Goal: Task Accomplishment & Management: Use online tool/utility

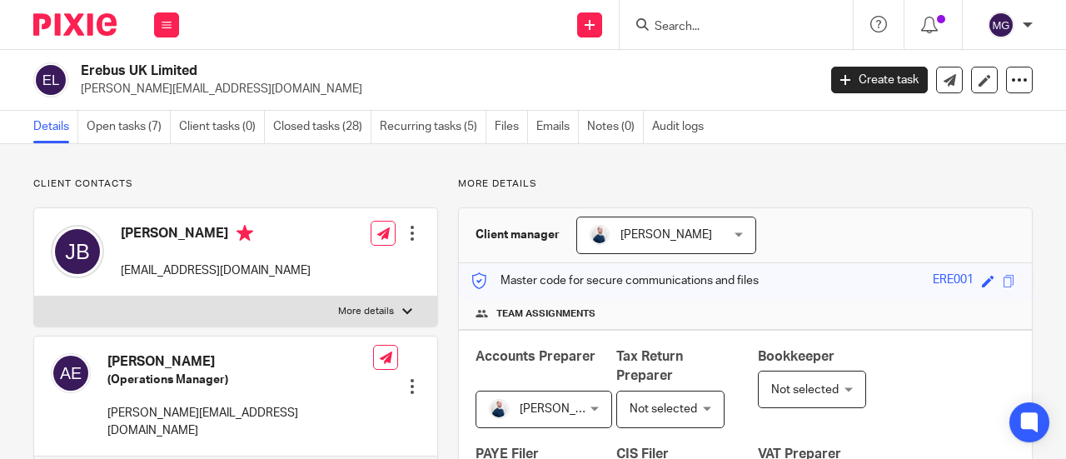
click at [727, 25] on input "Search" at bounding box center [728, 27] width 150 height 15
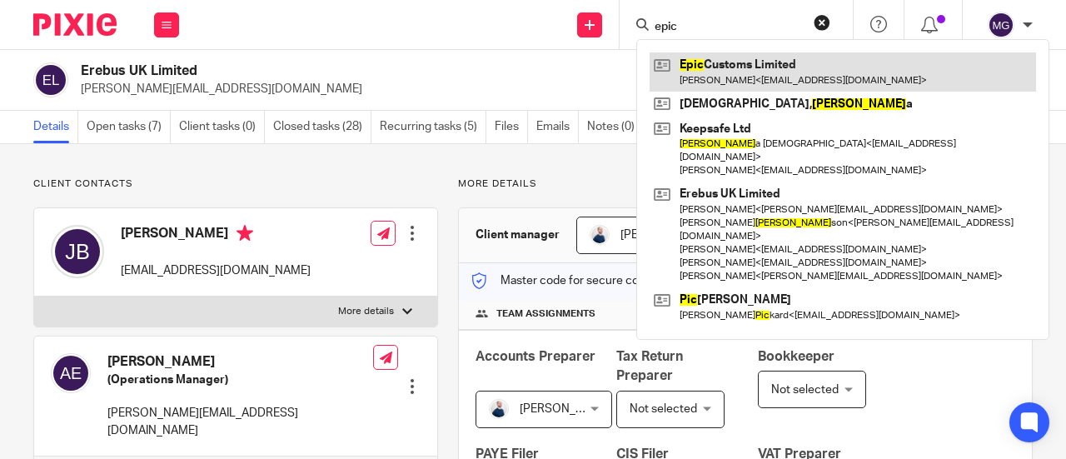
type input "epic"
click at [713, 81] on link at bounding box center [842, 71] width 386 height 38
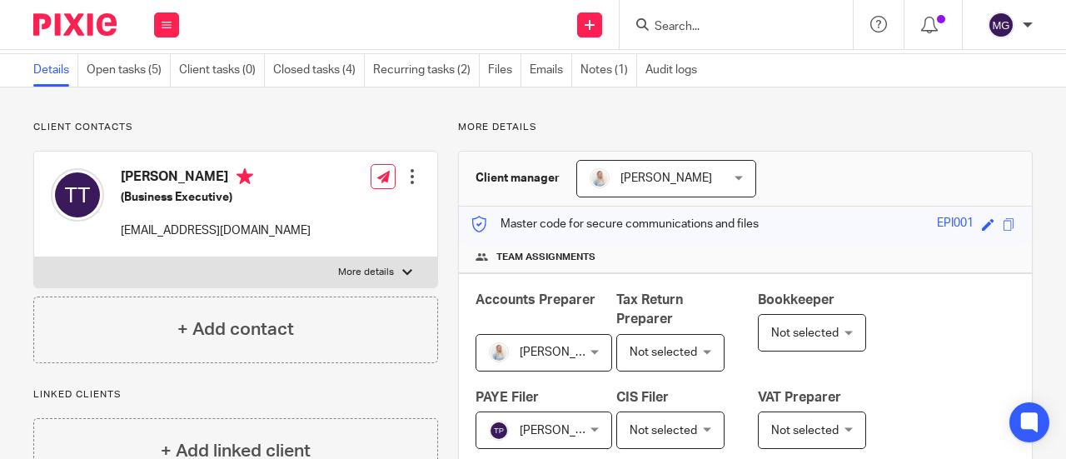
scroll to position [83, 0]
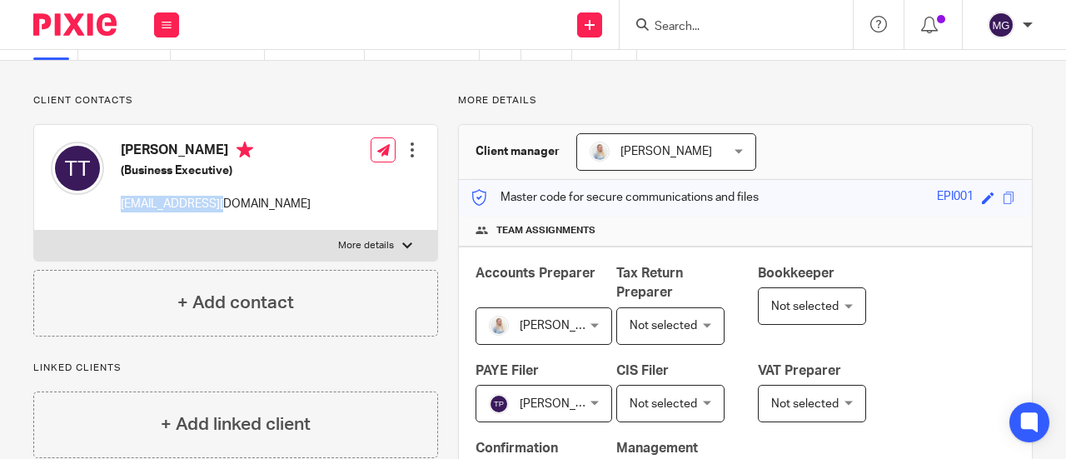
drag, startPoint x: 226, startPoint y: 206, endPoint x: 98, endPoint y: 228, distance: 130.0
click at [116, 199] on div "Thomas Taylor (Business Executive) t90tlr@yahoo.com" at bounding box center [181, 177] width 260 height 88
copy p "[EMAIL_ADDRESS][DOMAIN_NAME]"
click at [407, 242] on label "More details" at bounding box center [235, 246] width 403 height 30
click at [34, 231] on input "More details" at bounding box center [33, 230] width 1 height 1
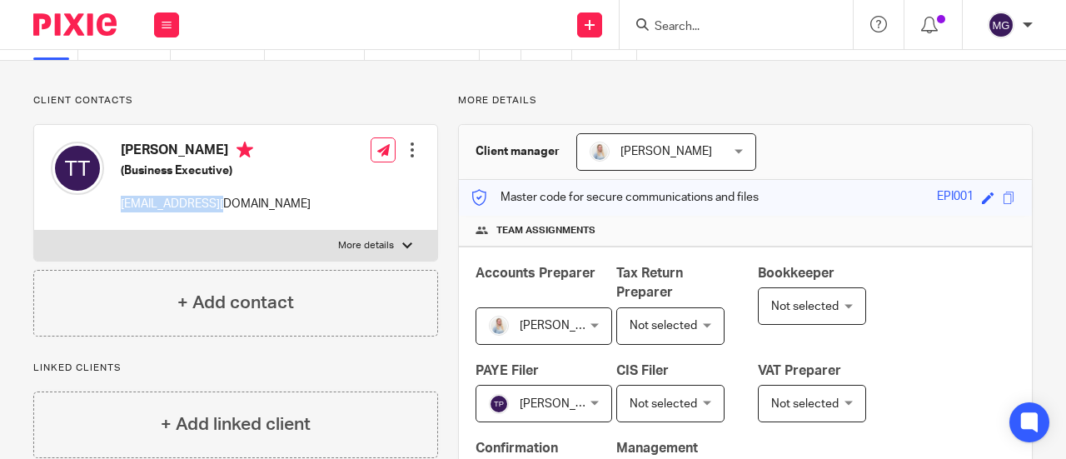
checkbox input "true"
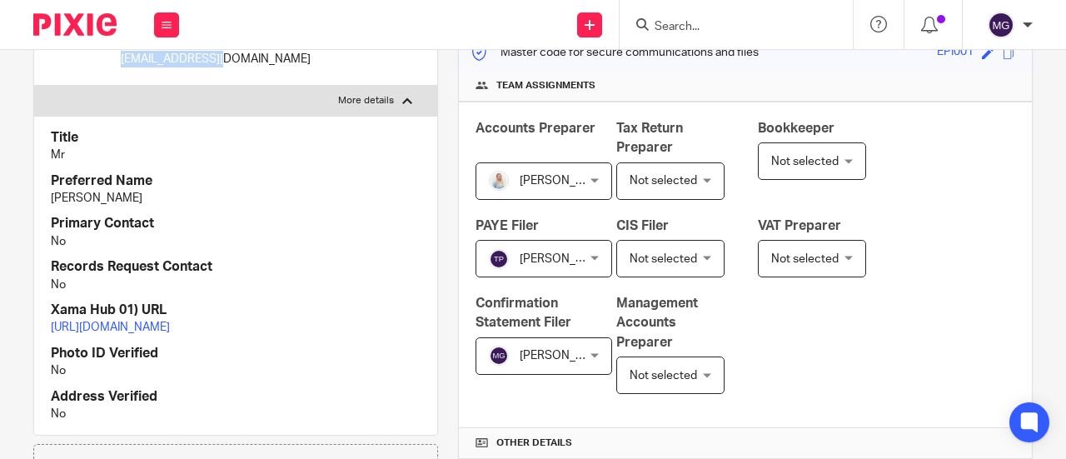
scroll to position [0, 0]
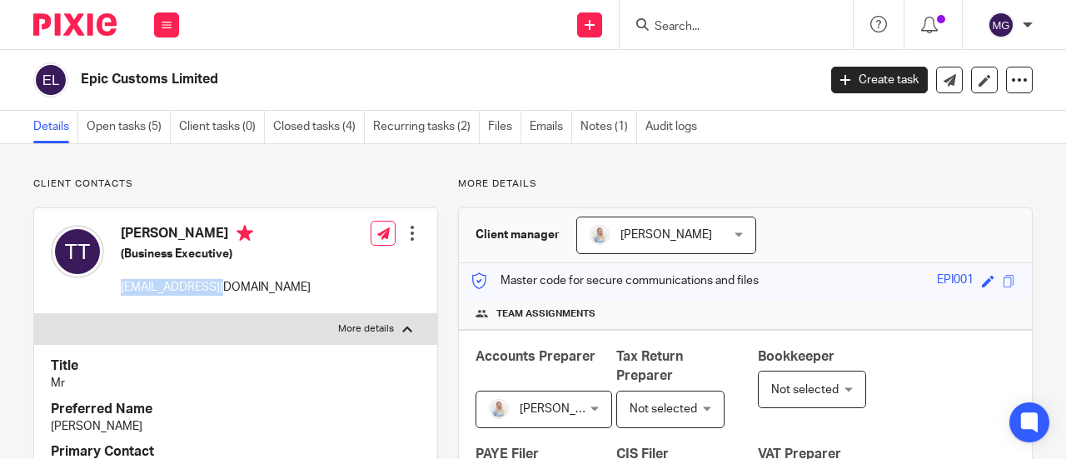
copy p "t90tlr@yahoo.com"
click at [686, 21] on input "Search" at bounding box center [728, 27] width 150 height 15
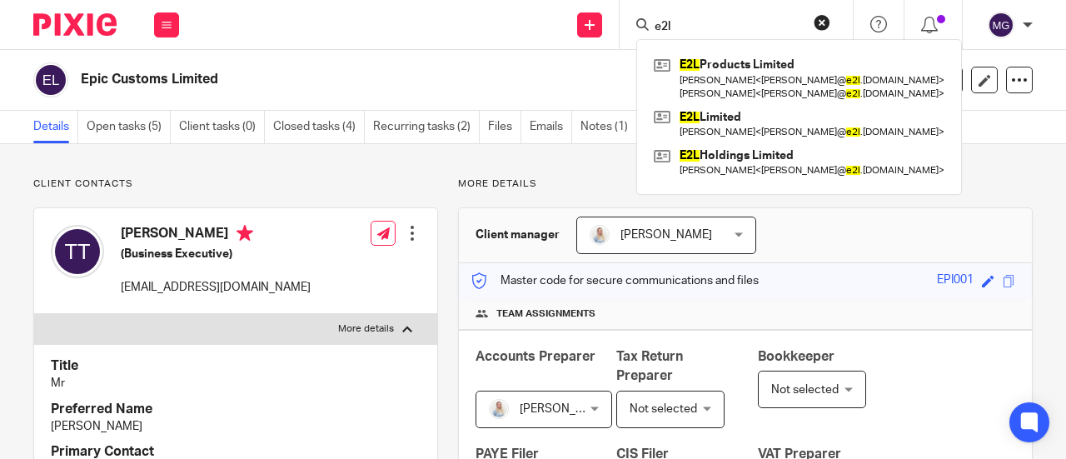
type input "e2l"
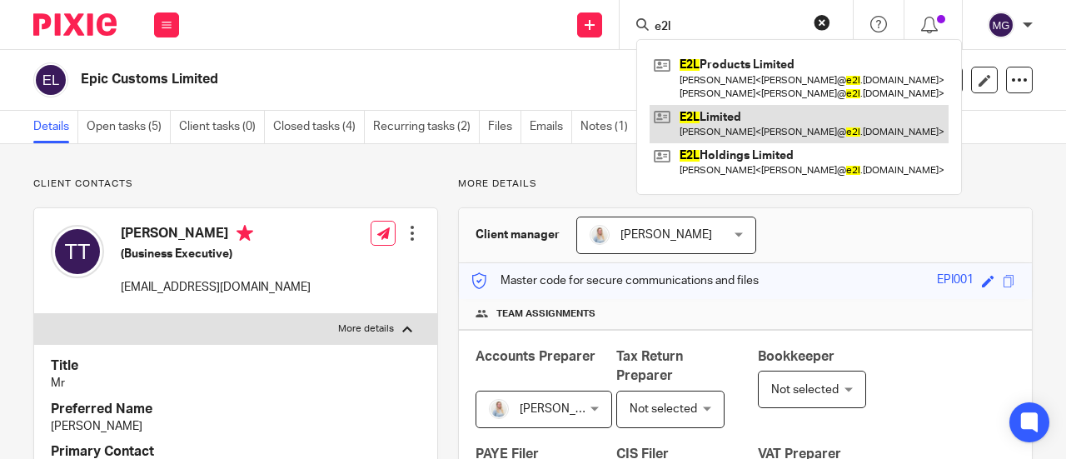
click at [736, 114] on link at bounding box center [798, 124] width 299 height 38
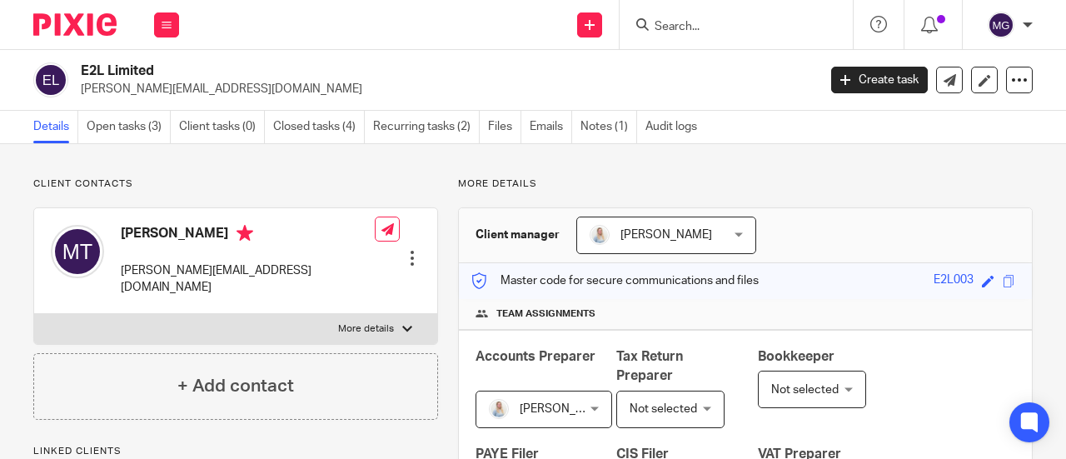
scroll to position [83, 0]
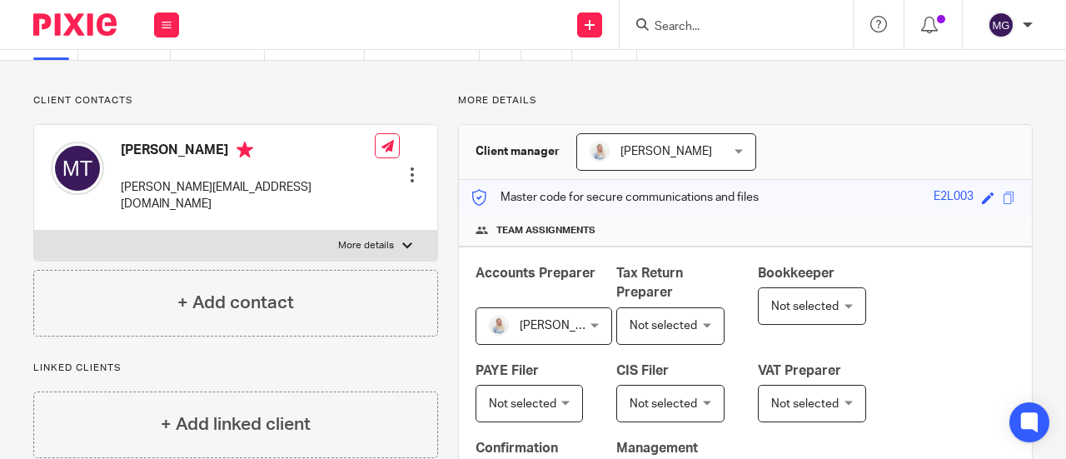
click at [407, 231] on label "More details" at bounding box center [235, 246] width 403 height 30
click at [34, 231] on input "More details" at bounding box center [33, 230] width 1 height 1
checkbox input "true"
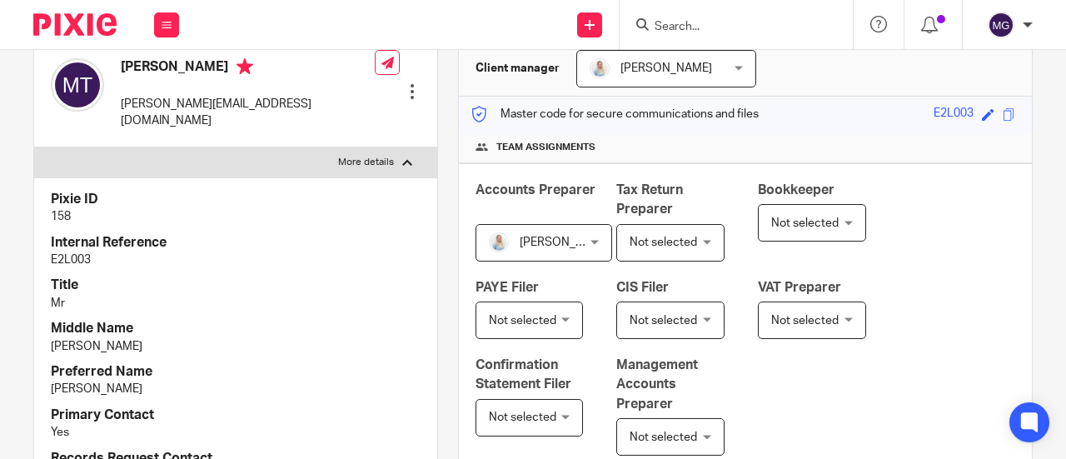
scroll to position [0, 0]
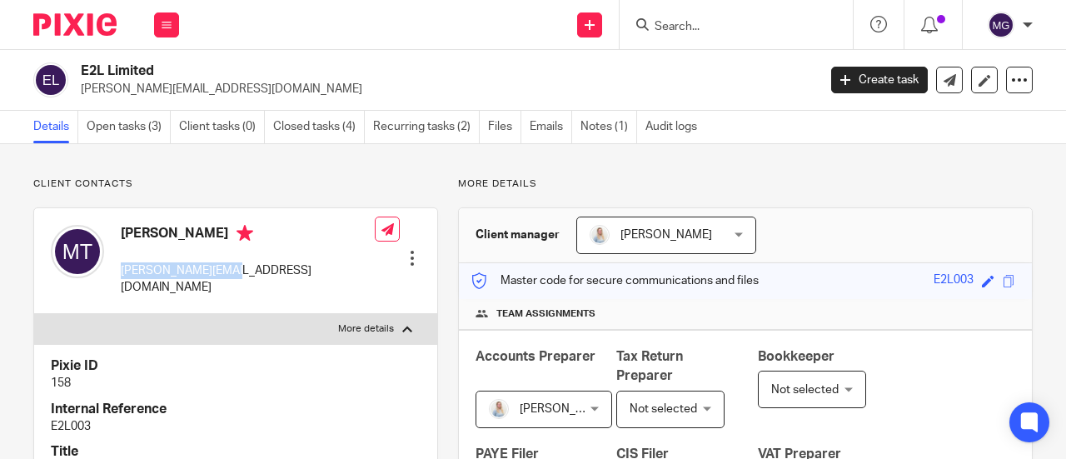
drag, startPoint x: 240, startPoint y: 271, endPoint x: 112, endPoint y: 272, distance: 128.2
click at [120, 276] on div "Maurice Thompson maurice@e2l.uk.com" at bounding box center [213, 260] width 324 height 88
copy p "maurice@e2l.uk.com"
click at [699, 28] on input "Search" at bounding box center [728, 27] width 150 height 15
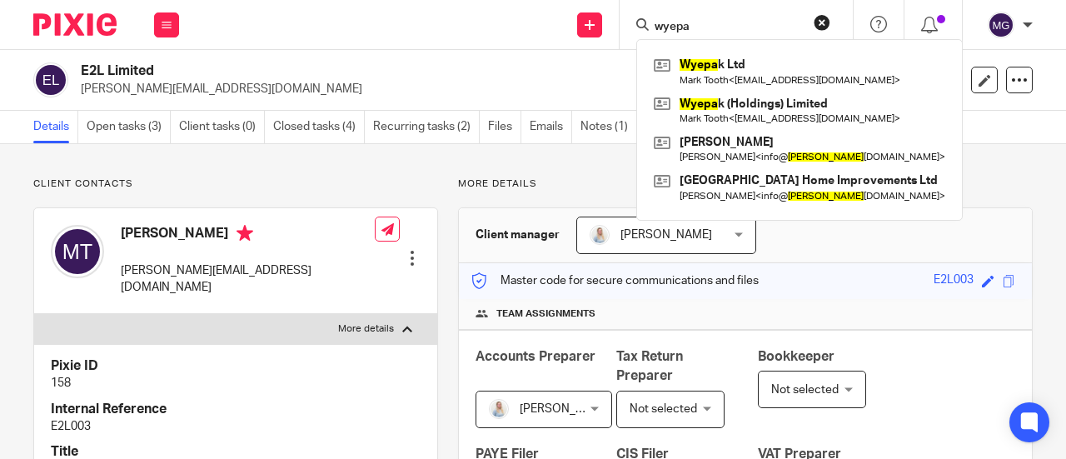
type input "wyepa"
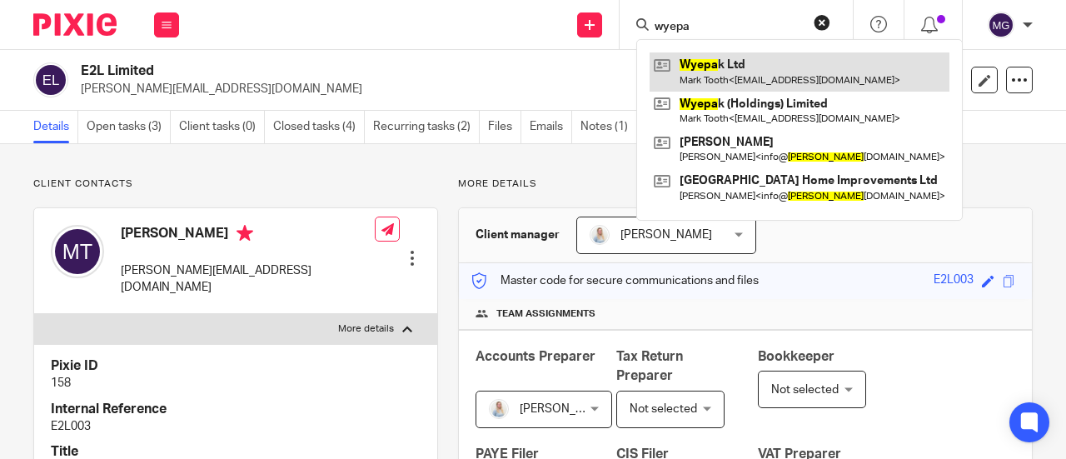
click at [711, 65] on link at bounding box center [799, 71] width 300 height 38
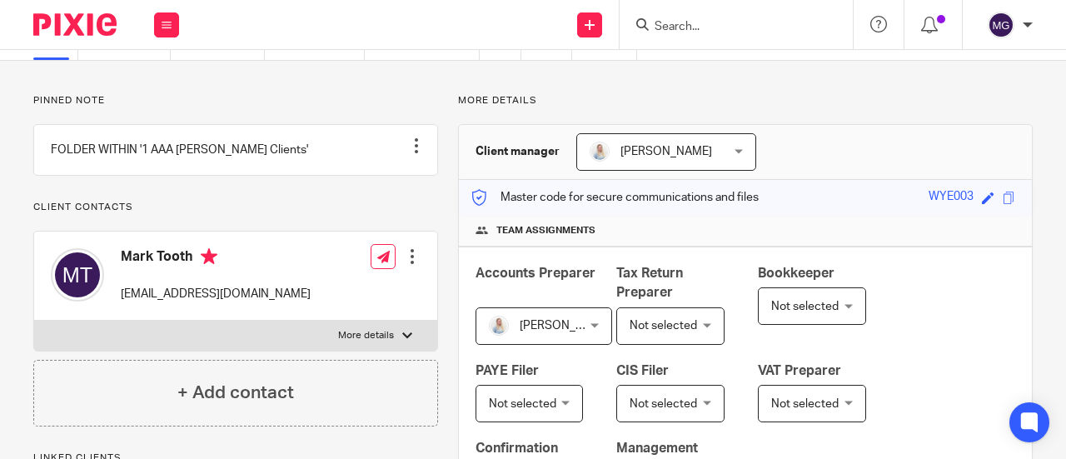
scroll to position [167, 0]
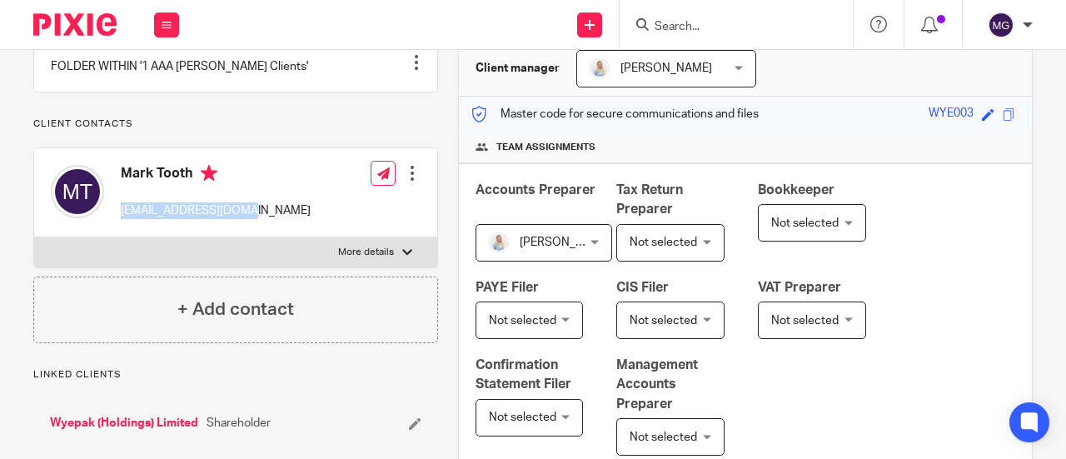
drag, startPoint x: 257, startPoint y: 228, endPoint x: 122, endPoint y: 232, distance: 135.8
click at [122, 232] on div "Mark Tooth mtooth7044@gmail.com Edit contact Create client from contact Export …" at bounding box center [235, 192] width 403 height 88
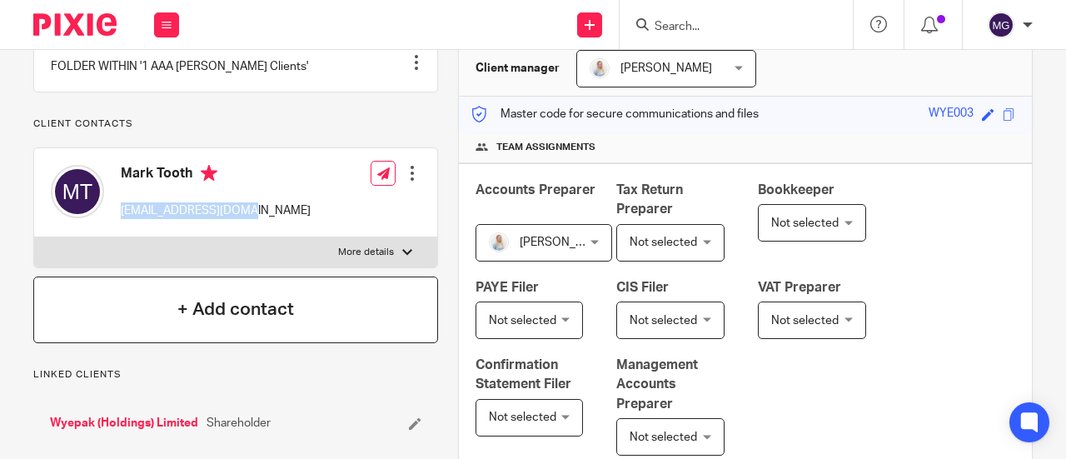
copy p "mtooth7044@gmail.com"
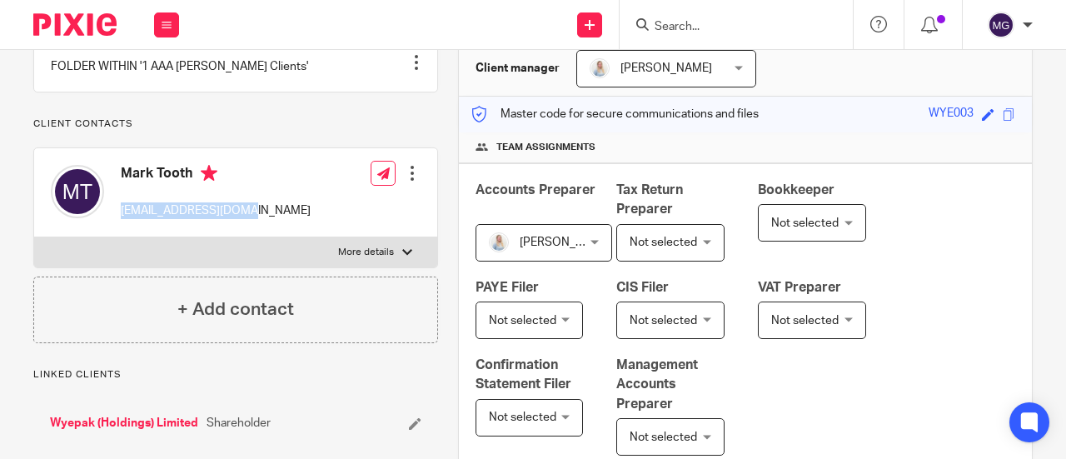
copy p "mtooth7044@gmail.com"
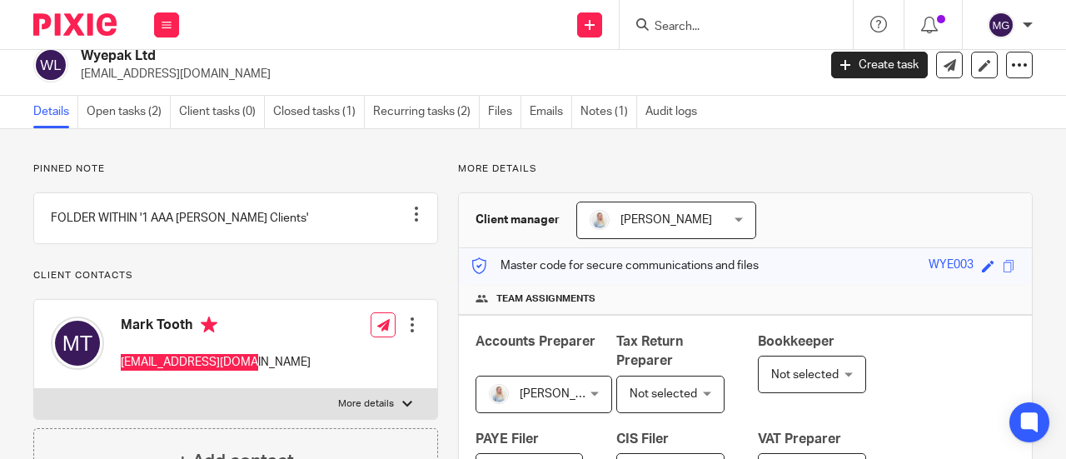
scroll to position [0, 0]
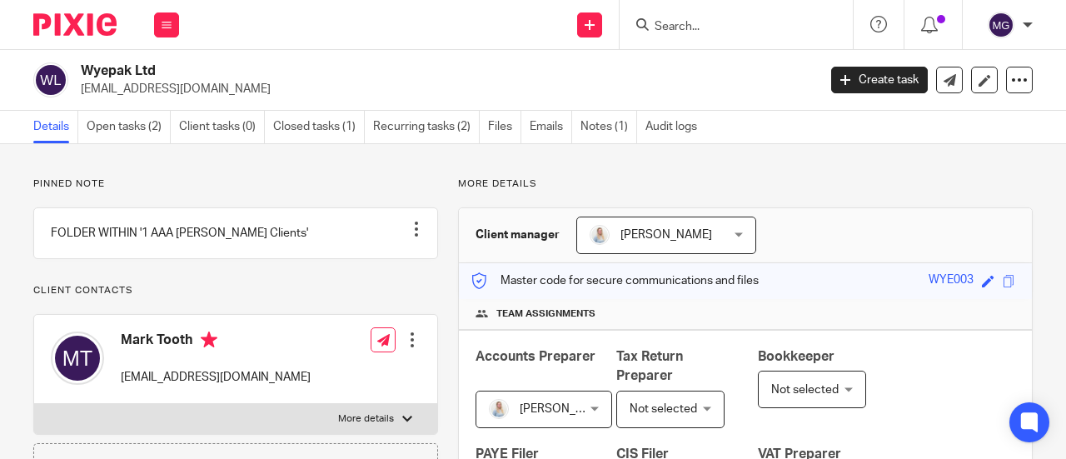
click at [748, 26] on input "Search" at bounding box center [728, 27] width 150 height 15
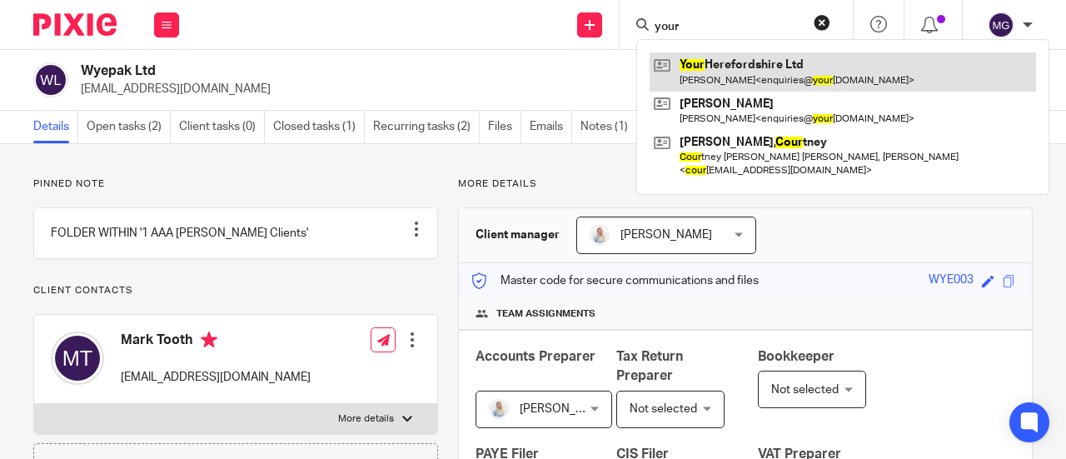
type input "your"
click at [721, 62] on link at bounding box center [842, 71] width 386 height 38
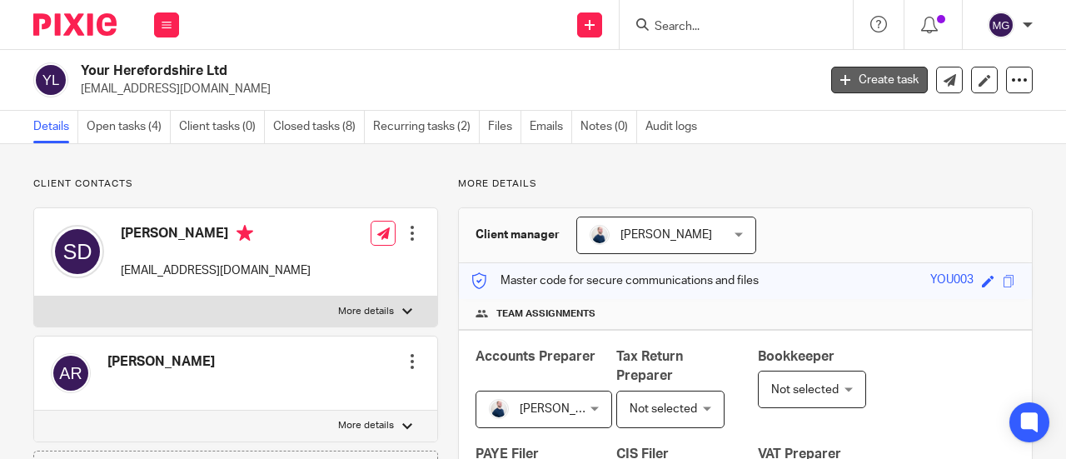
click at [861, 79] on link "Create task" at bounding box center [879, 80] width 97 height 27
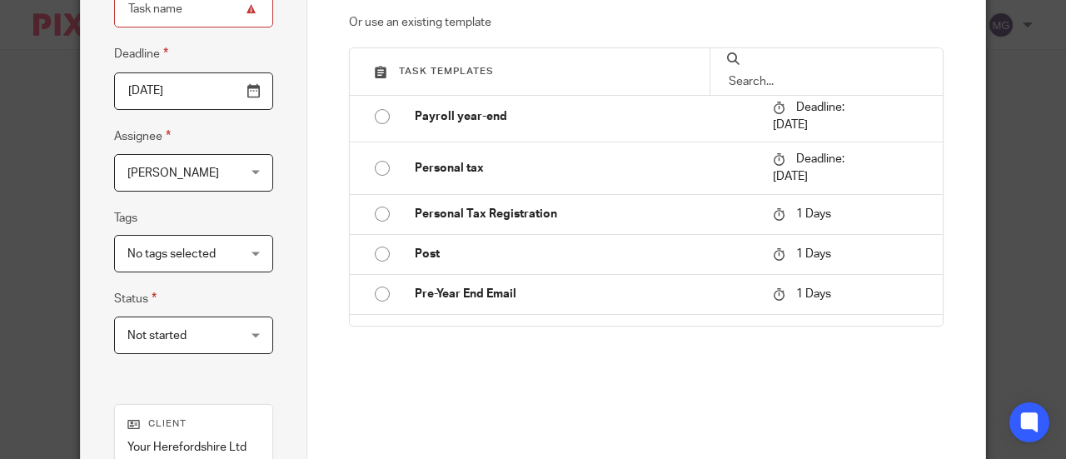
scroll to position [1666, 0]
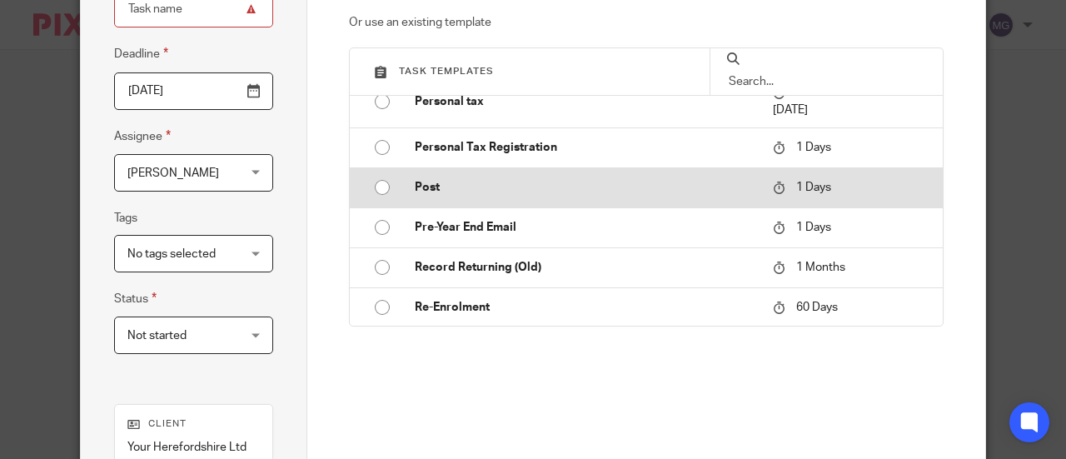
click at [371, 182] on input "radio" at bounding box center [382, 188] width 32 height 32
type input "2025-08-13"
type input "Post"
checkbox input "false"
radio input "false"
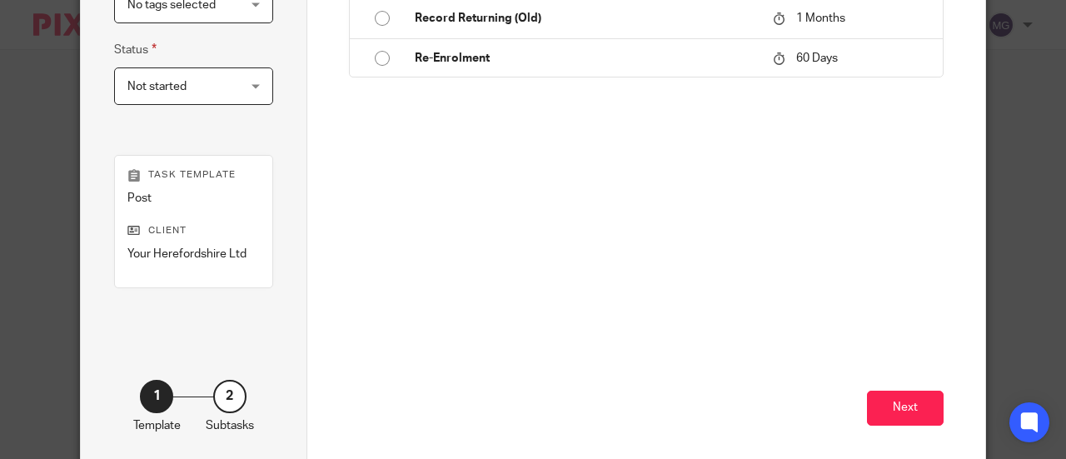
scroll to position [456, 0]
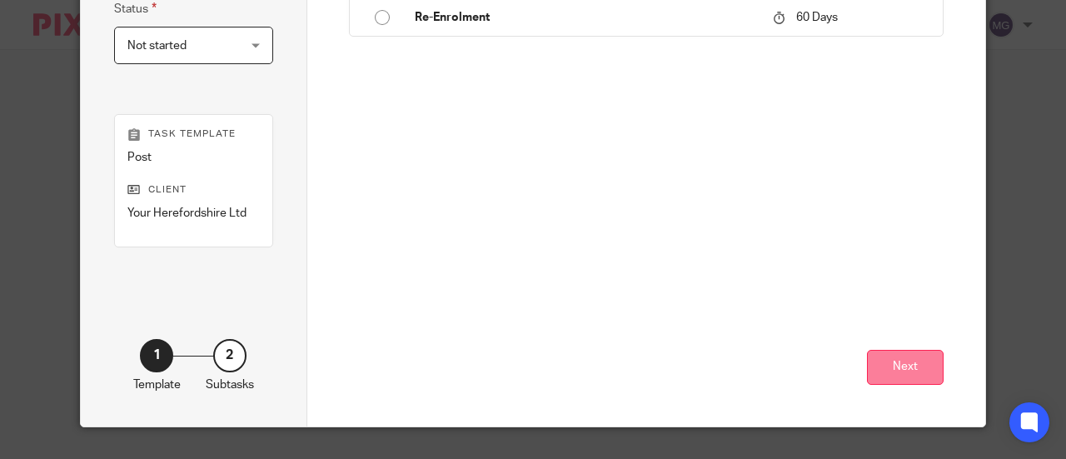
click at [886, 370] on button "Next" at bounding box center [905, 368] width 77 height 36
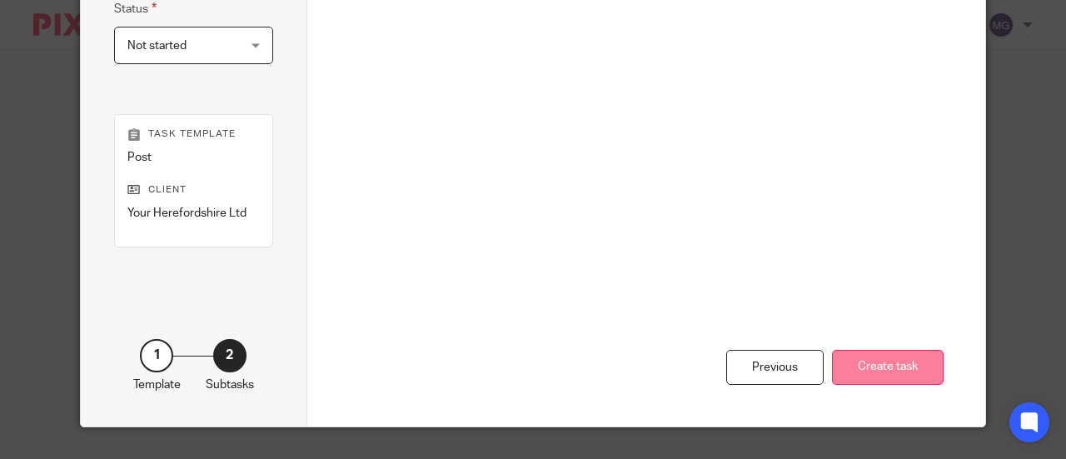
click at [906, 361] on button "Create task" at bounding box center [888, 368] width 112 height 36
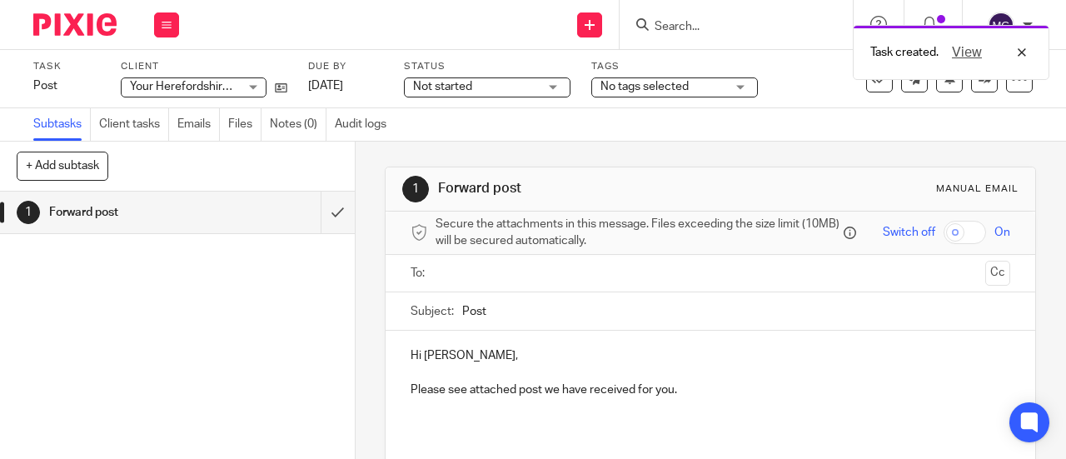
click at [480, 280] on input "text" at bounding box center [709, 273] width 537 height 19
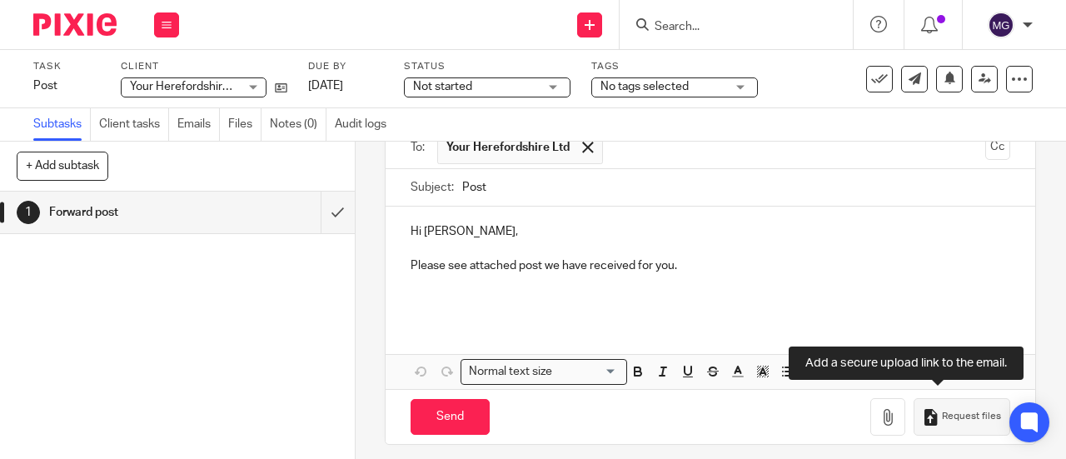
scroll to position [141, 0]
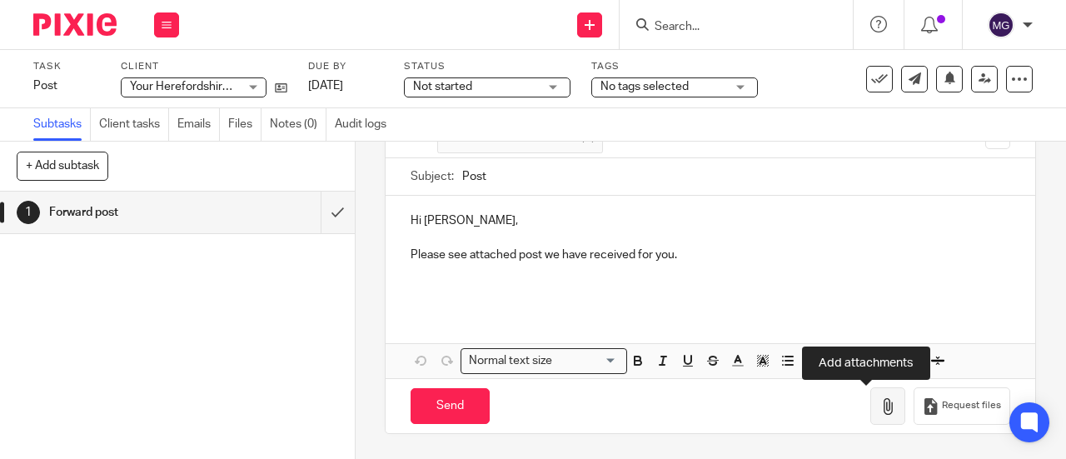
click at [879, 412] on icon "button" at bounding box center [887, 406] width 17 height 17
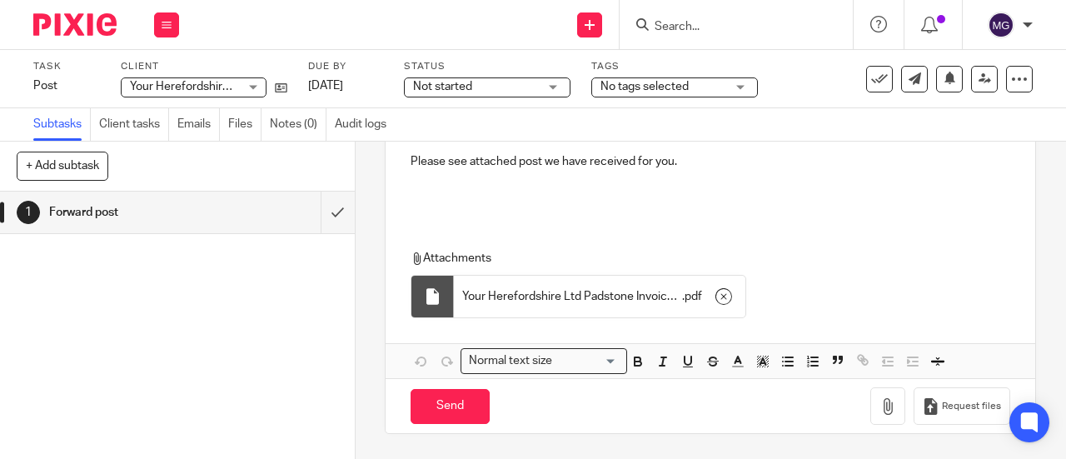
scroll to position [234, 0]
click at [417, 404] on input "Send" at bounding box center [449, 407] width 79 height 36
type input "Sent"
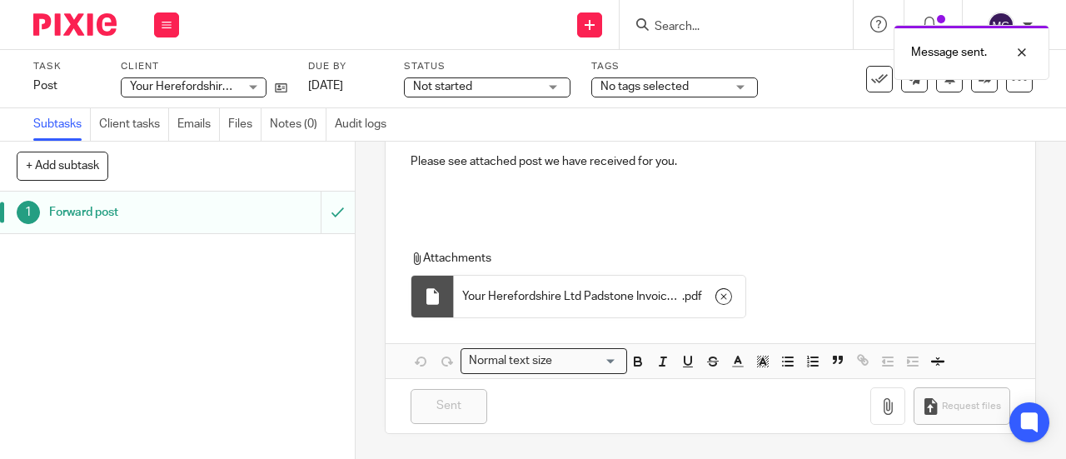
click at [76, 206] on h1 "Forward post" at bounding box center [134, 212] width 170 height 25
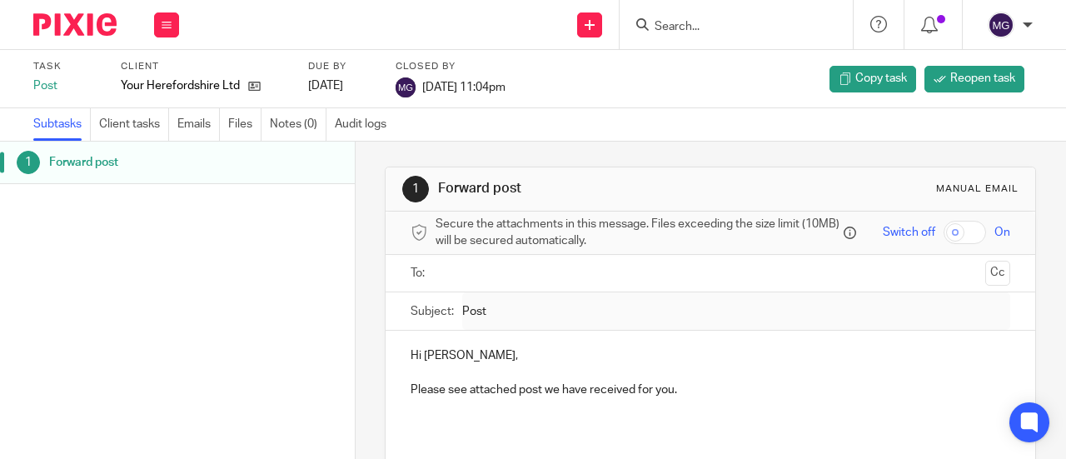
click at [673, 30] on input "Search" at bounding box center [728, 27] width 150 height 15
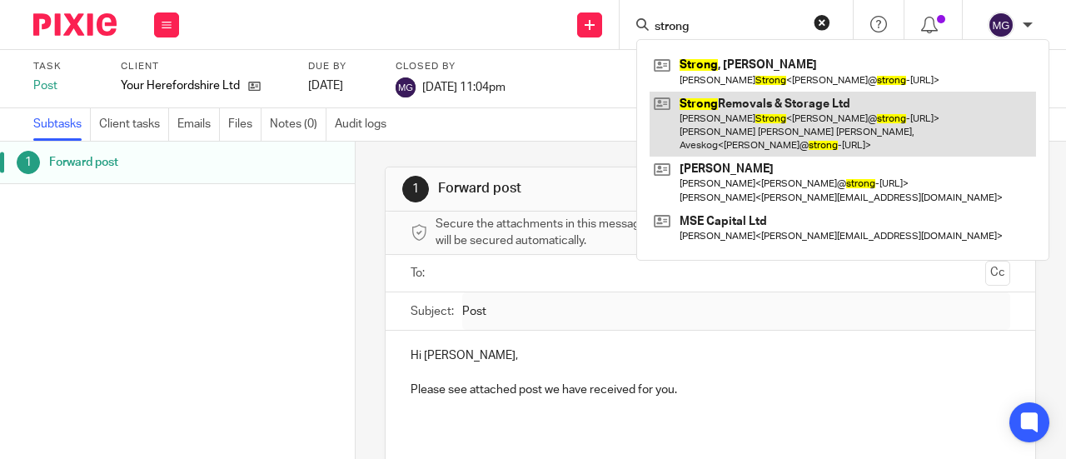
type input "strong"
click at [693, 106] on link at bounding box center [842, 125] width 386 height 66
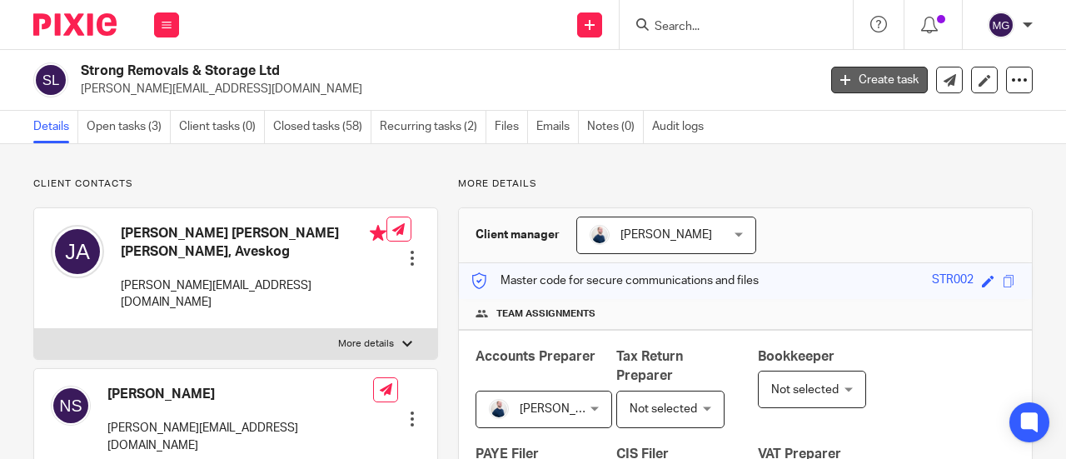
click at [864, 81] on link "Create task" at bounding box center [879, 80] width 97 height 27
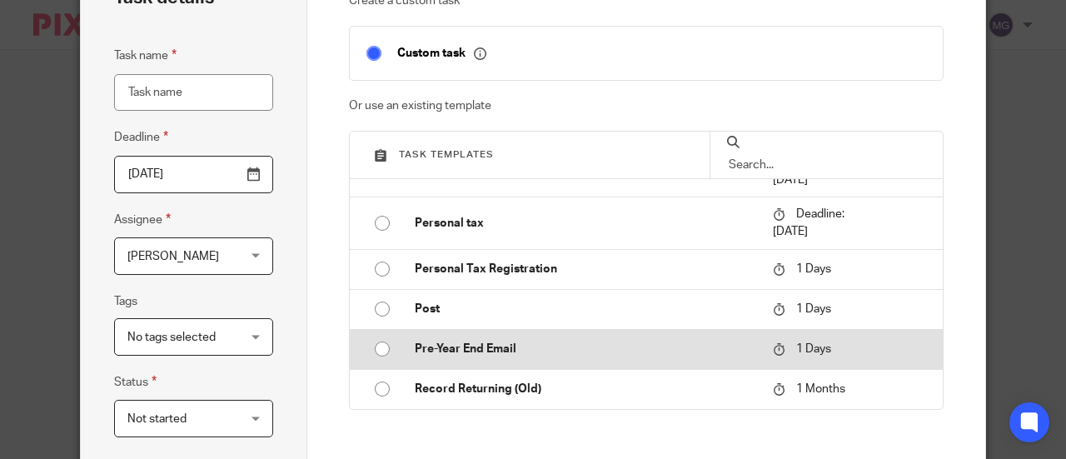
scroll to position [1665, 0]
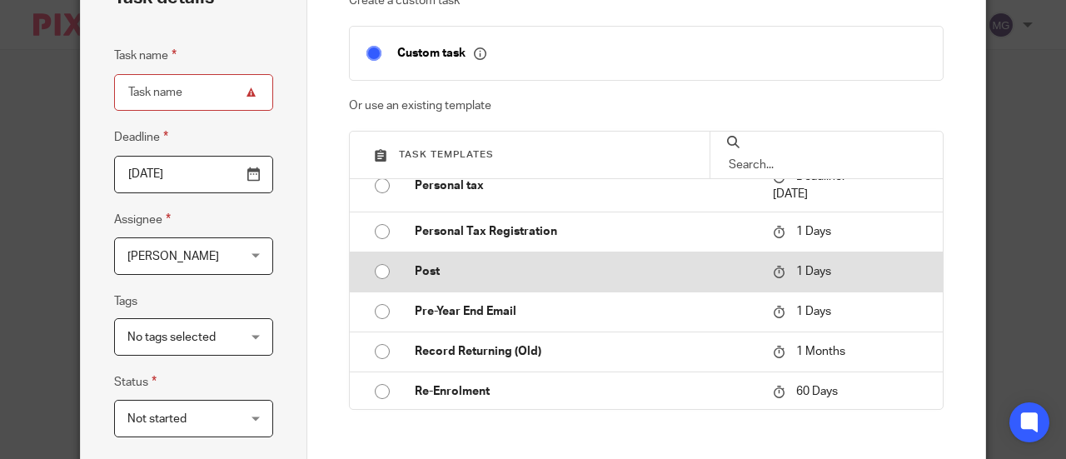
click at [370, 266] on input "radio" at bounding box center [382, 272] width 32 height 32
type input "2025-08-13"
type input "Post"
checkbox input "false"
radio input "false"
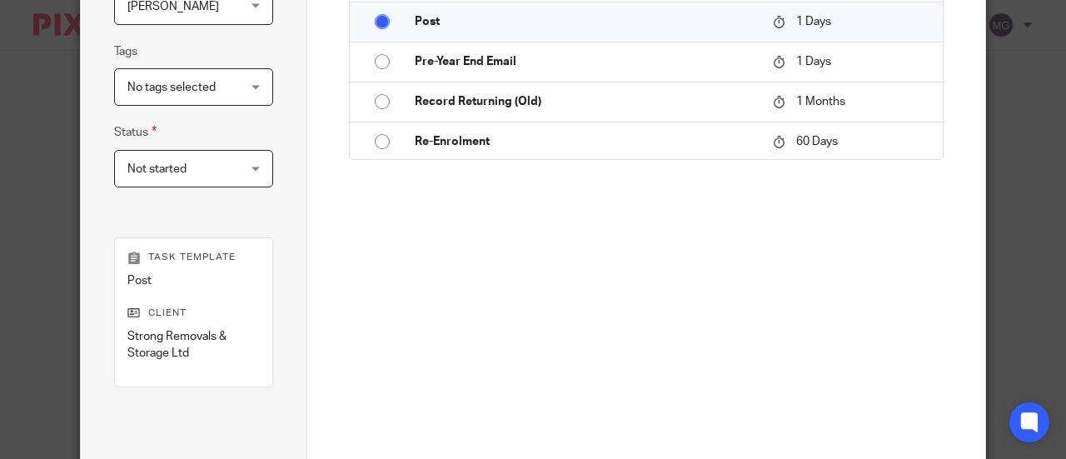
scroll to position [474, 0]
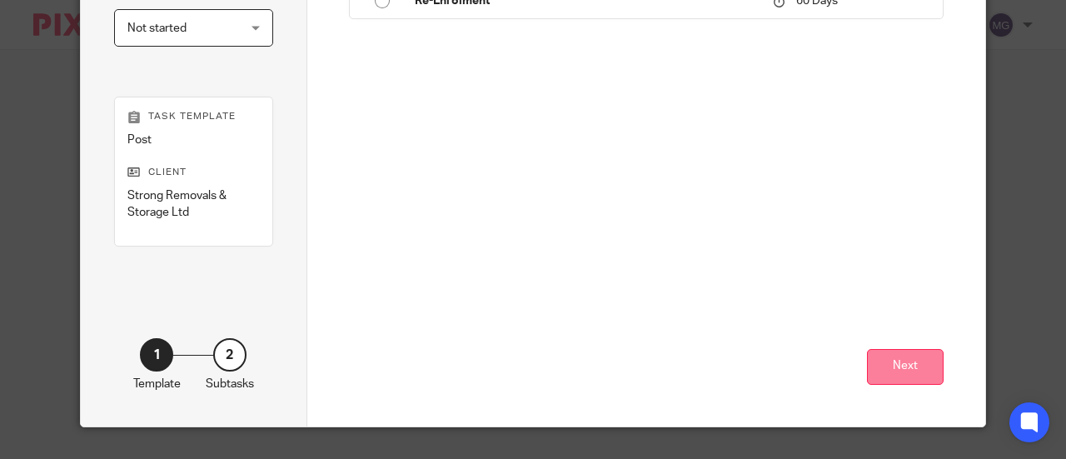
click at [906, 361] on button "Next" at bounding box center [905, 367] width 77 height 36
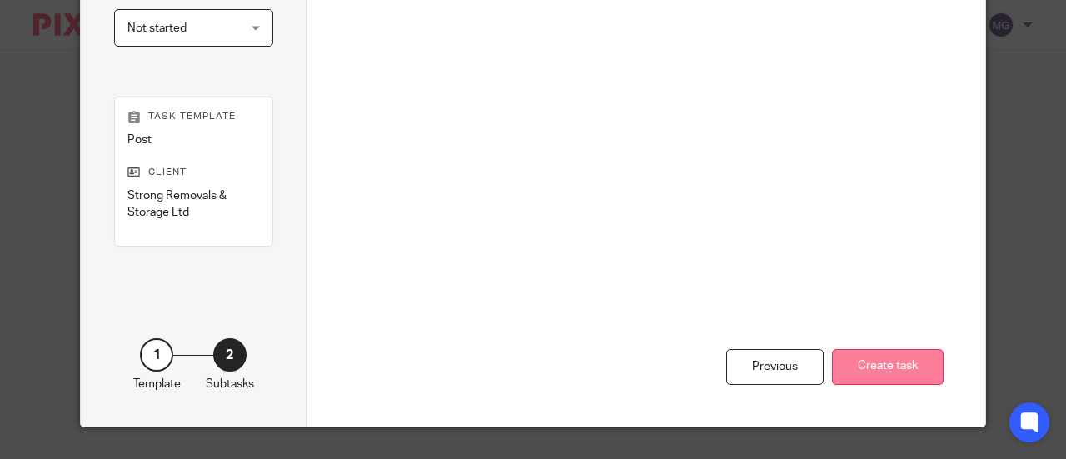
click at [851, 360] on button "Create task" at bounding box center [888, 367] width 112 height 36
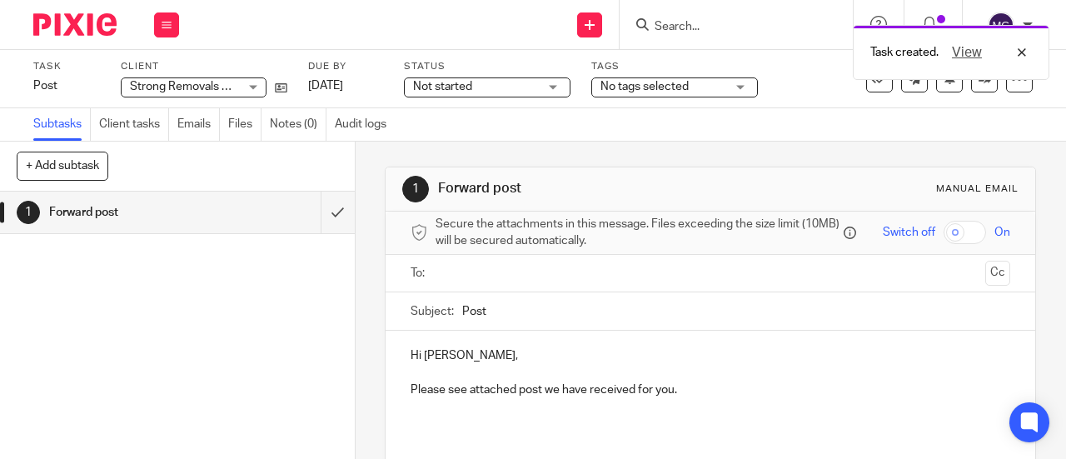
click at [455, 279] on input "text" at bounding box center [709, 273] width 537 height 19
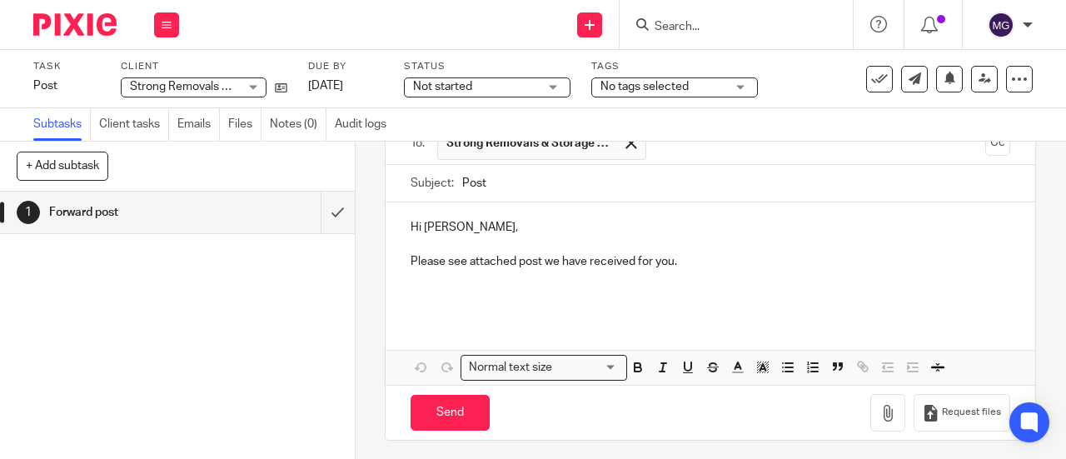
scroll to position [141, 0]
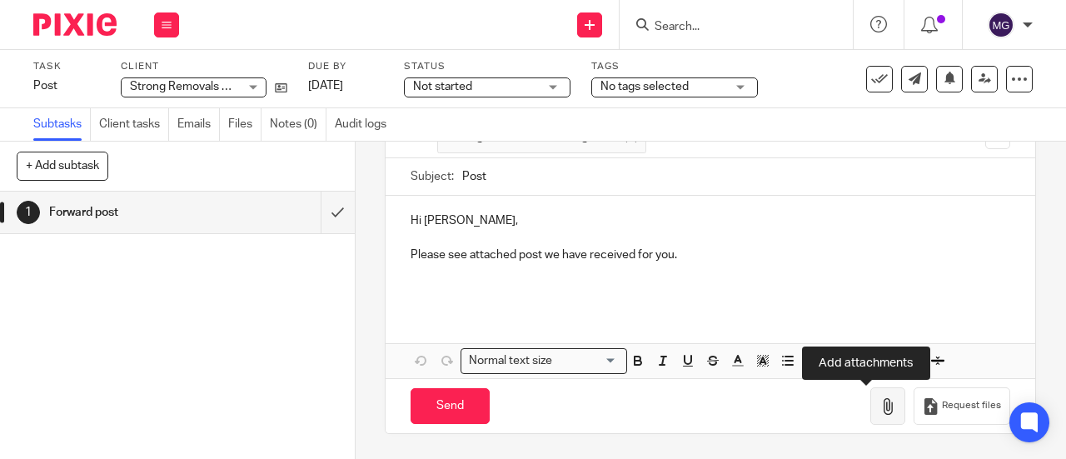
click at [879, 399] on icon "button" at bounding box center [887, 406] width 17 height 17
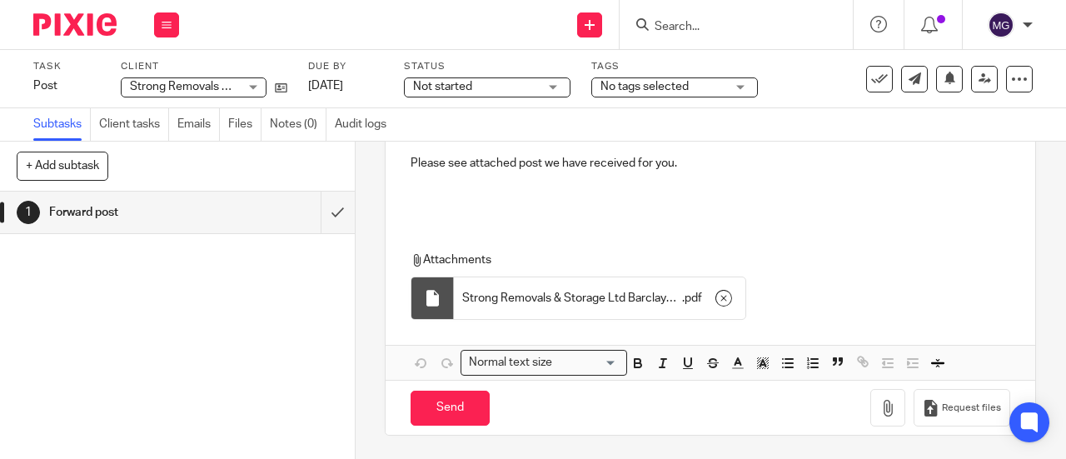
scroll to position [234, 0]
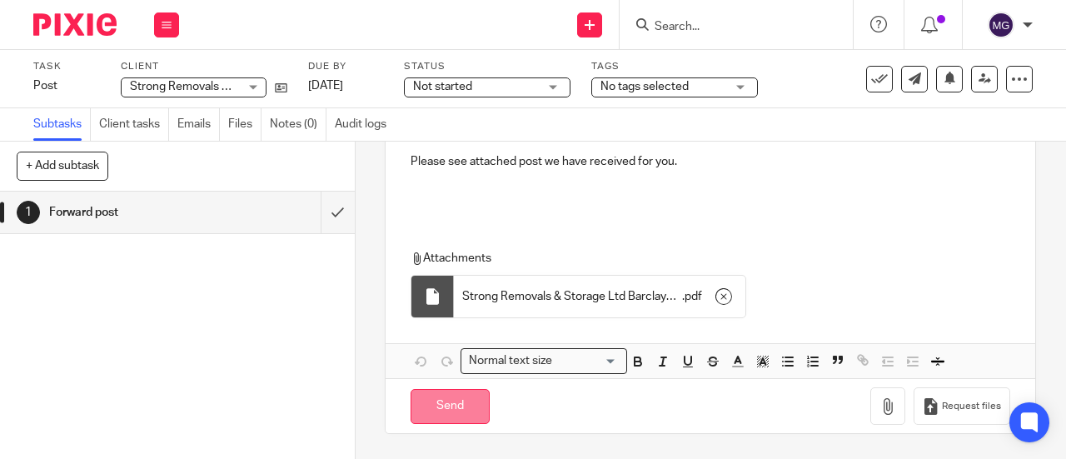
click at [429, 405] on input "Send" at bounding box center [449, 407] width 79 height 36
type input "Sent"
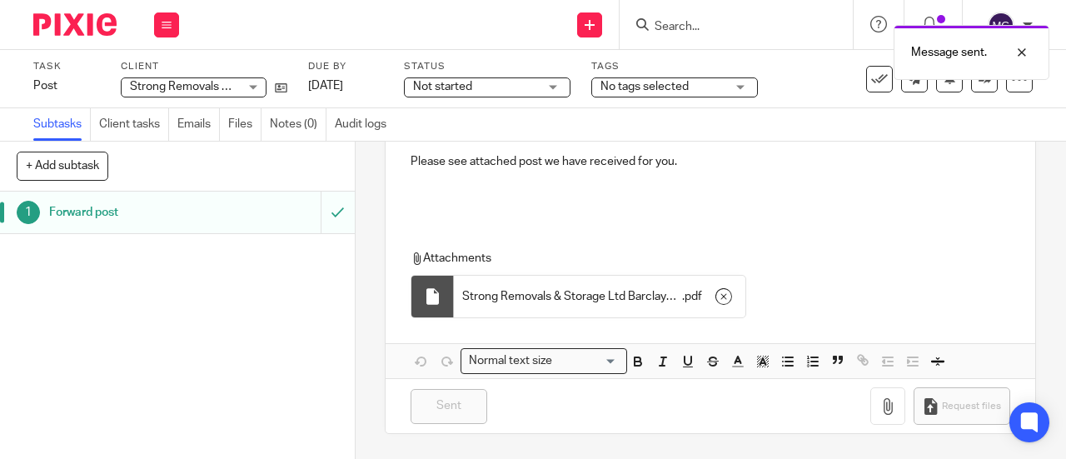
click at [68, 209] on h1 "Forward post" at bounding box center [134, 212] width 170 height 25
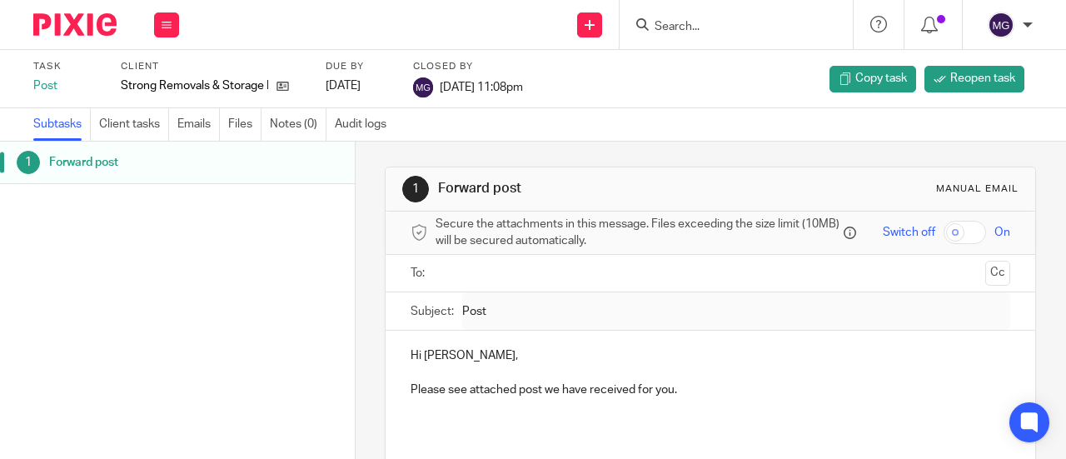
click at [688, 27] on input "Search" at bounding box center [728, 27] width 150 height 15
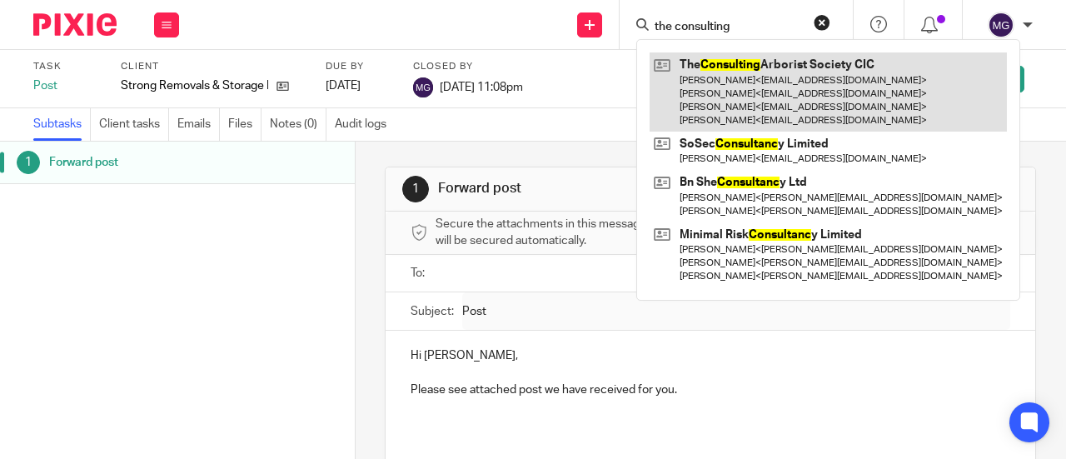
type input "the consulting"
click at [696, 68] on link at bounding box center [827, 91] width 357 height 79
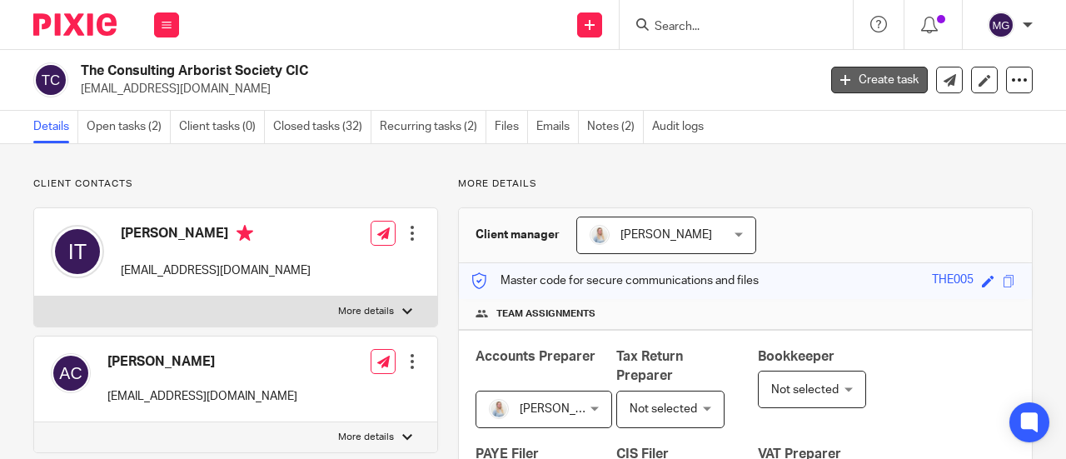
click at [877, 87] on link "Create task" at bounding box center [879, 80] width 97 height 27
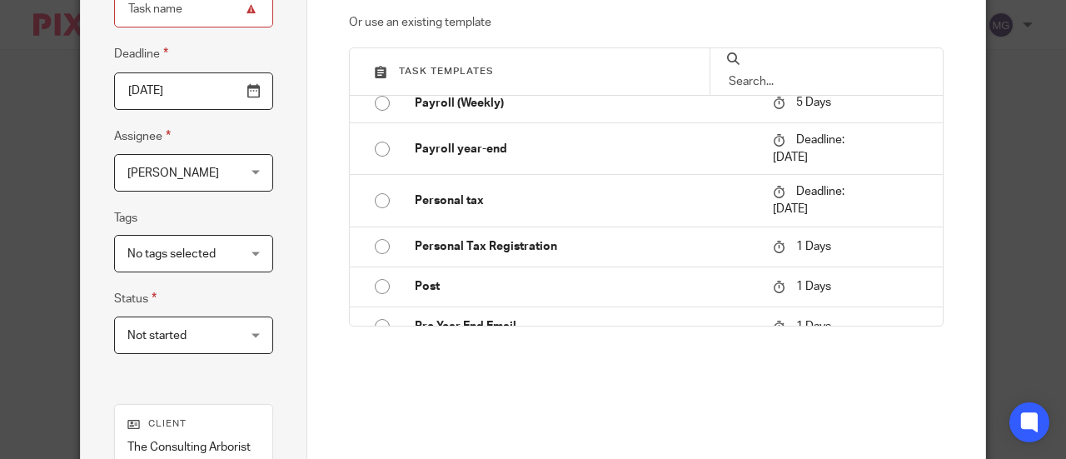
scroll to position [1619, 0]
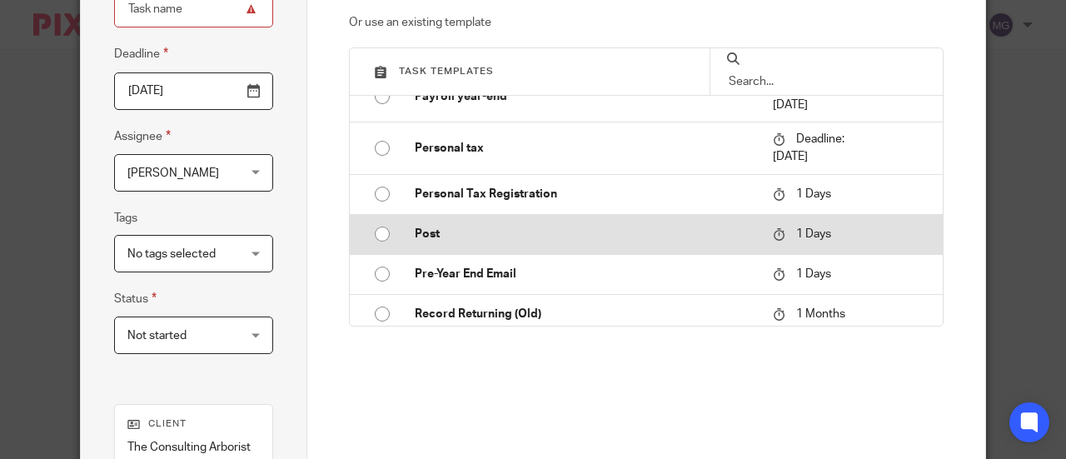
click at [378, 231] on input "radio" at bounding box center [382, 234] width 32 height 32
type input "[DATE]"
type input "Post"
checkbox input "false"
radio input "false"
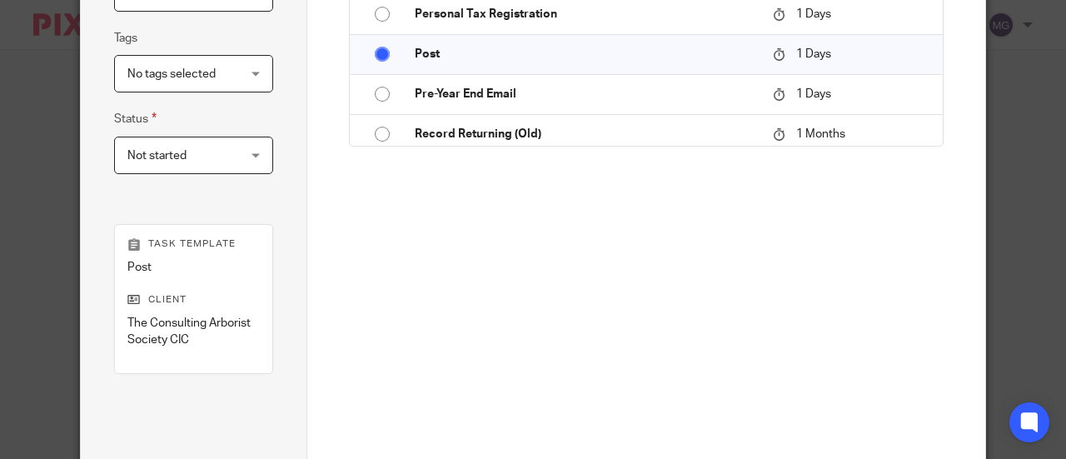
scroll to position [474, 0]
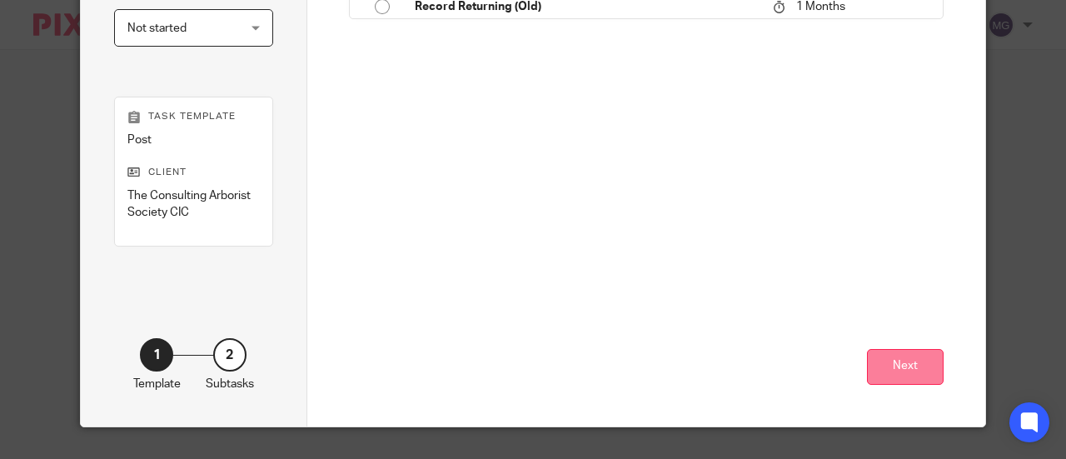
click at [896, 362] on button "Next" at bounding box center [905, 367] width 77 height 36
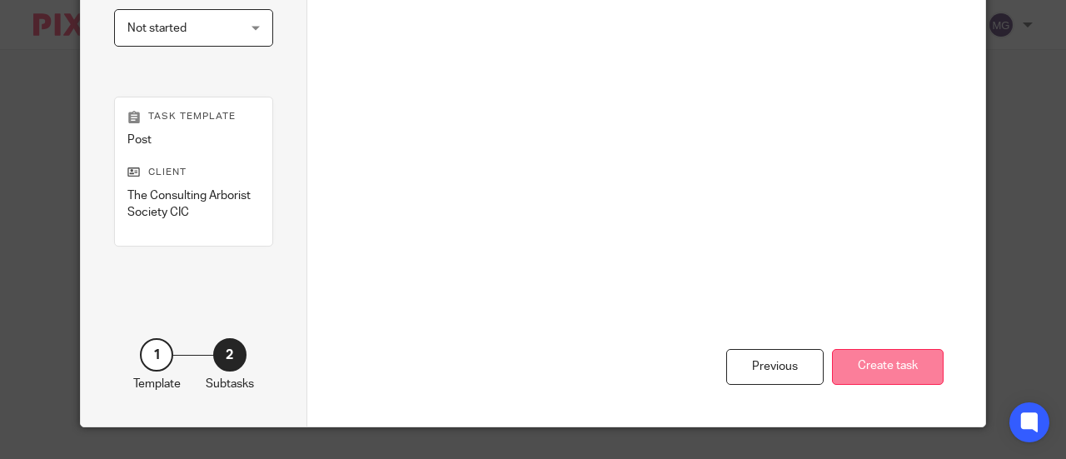
click at [868, 356] on button "Create task" at bounding box center [888, 367] width 112 height 36
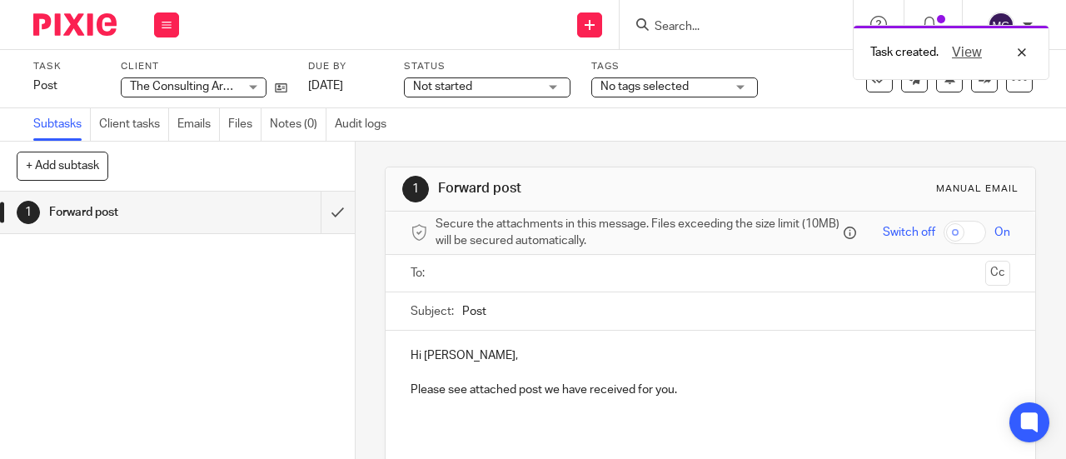
click at [475, 279] on input "text" at bounding box center [709, 273] width 537 height 19
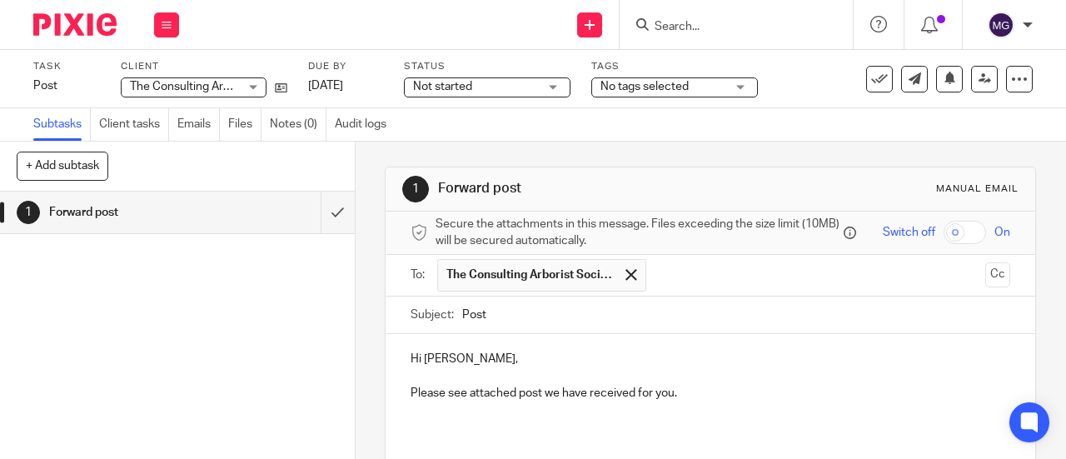
scroll to position [141, 0]
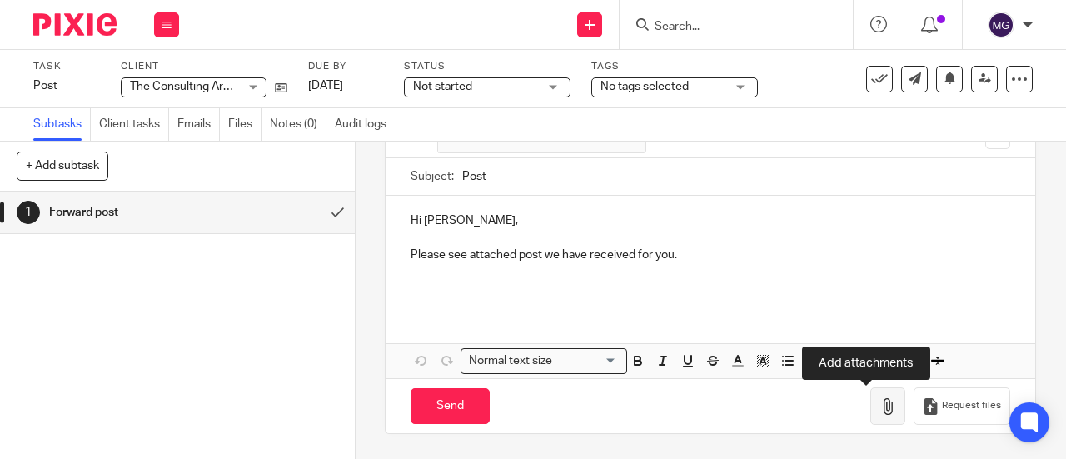
click at [879, 405] on icon "button" at bounding box center [887, 406] width 17 height 17
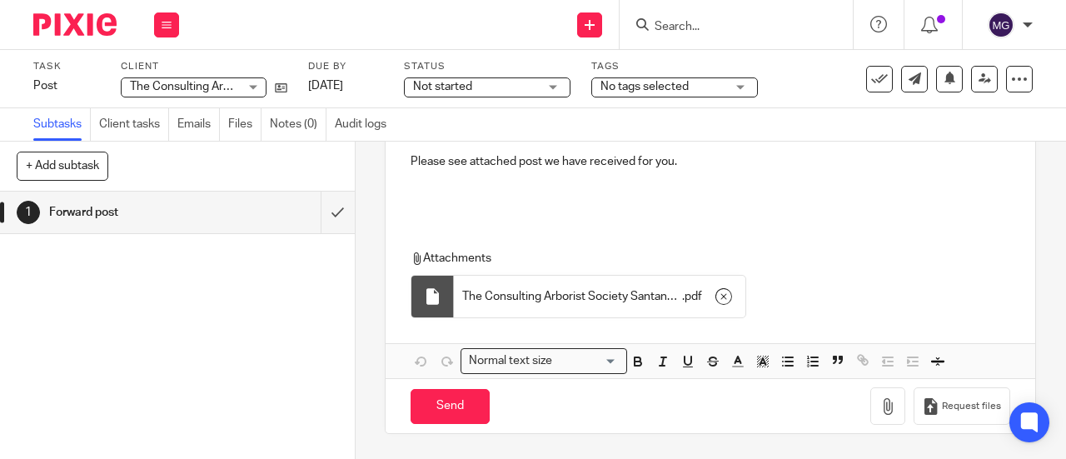
scroll to position [234, 0]
click at [460, 410] on input "Send" at bounding box center [449, 407] width 79 height 36
type input "Sent"
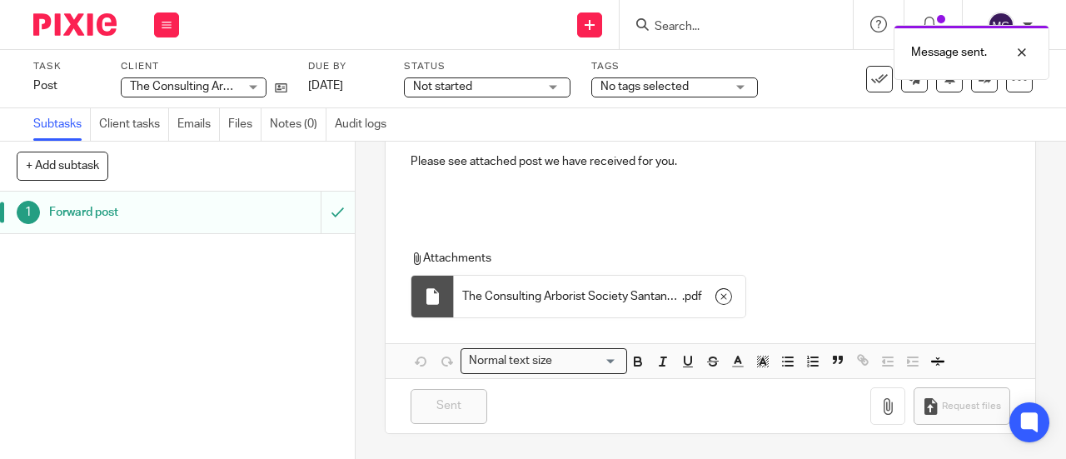
click at [60, 208] on h1 "Forward post" at bounding box center [134, 212] width 170 height 25
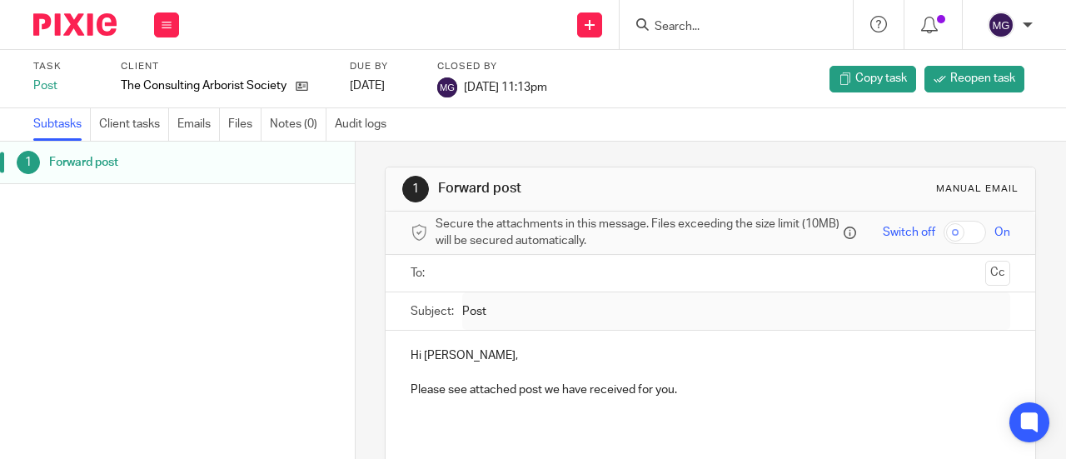
click at [709, 35] on div at bounding box center [735, 24] width 233 height 49
click at [707, 25] on input "Search" at bounding box center [728, 27] width 150 height 15
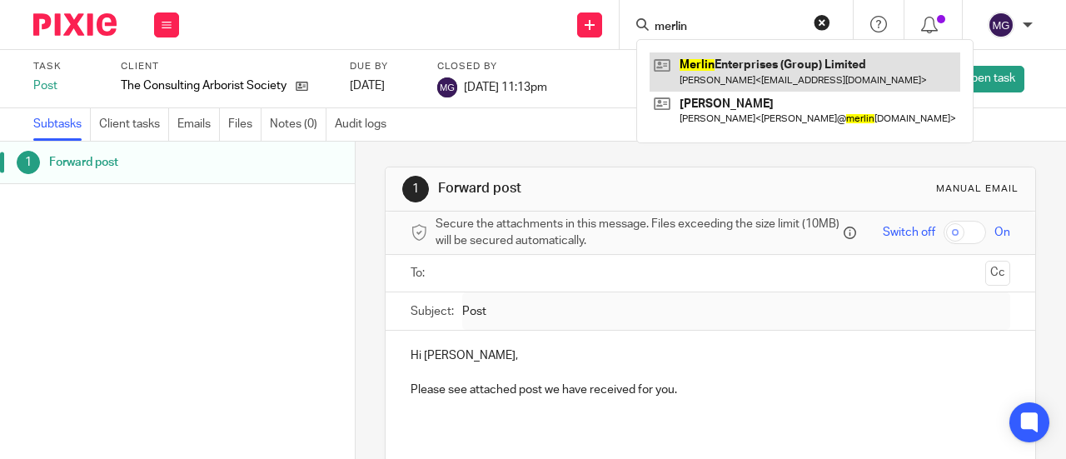
type input "merlin"
click at [708, 64] on link at bounding box center [804, 71] width 311 height 38
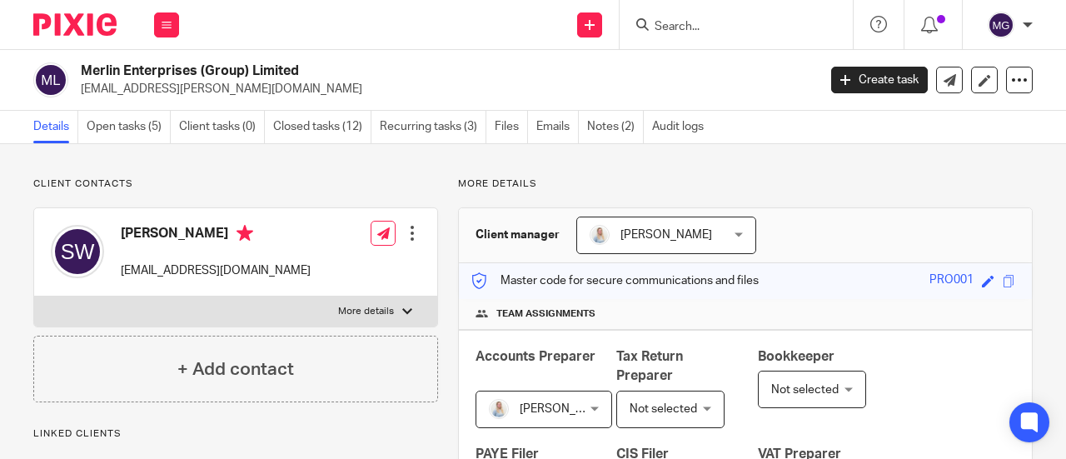
drag, startPoint x: 310, startPoint y: 69, endPoint x: 77, endPoint y: 72, distance: 233.1
click at [77, 72] on div "Merlin Enterprises (Group) Limited [EMAIL_ADDRESS][PERSON_NAME][DOMAIN_NAME]" at bounding box center [419, 79] width 773 height 35
copy h2 "Merlin Enterprises (Group) Limited"
